Goal: Task Accomplishment & Management: Use online tool/utility

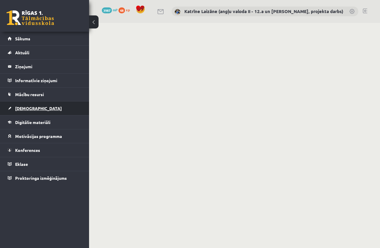
click at [32, 108] on span "[DEMOGRAPHIC_DATA]" at bounding box center [38, 108] width 47 height 5
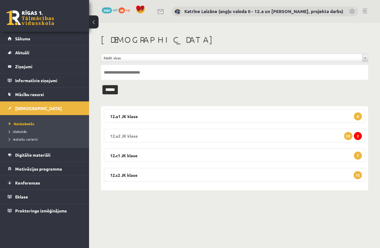
click at [187, 133] on legend "12.a2 JK klase 2 22" at bounding box center [234, 136] width 261 height 14
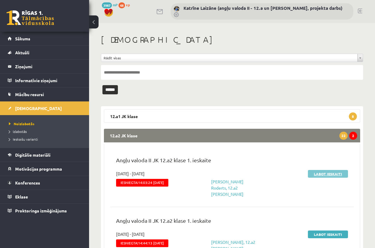
click at [339, 174] on link "Labot ieskaiti" at bounding box center [328, 174] width 40 height 8
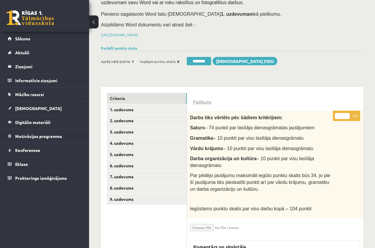
scroll to position [119, 0]
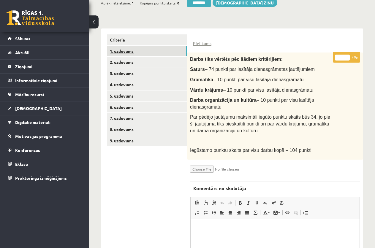
click at [127, 49] on link "1. uzdevums" at bounding box center [147, 51] width 80 height 11
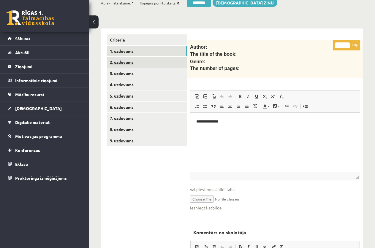
scroll to position [0, 0]
click at [211, 206] on link "Iesniegtā atbilde" at bounding box center [206, 208] width 32 height 6
